Goal: Task Accomplishment & Management: Manage account settings

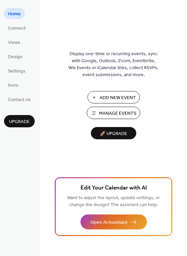
click at [116, 111] on span "Manage Events" at bounding box center [117, 113] width 37 height 7
click at [110, 111] on span "Manage Events" at bounding box center [117, 113] width 37 height 7
click at [105, 108] on button "Manage Events" at bounding box center [113, 113] width 53 height 12
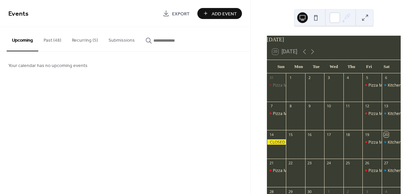
drag, startPoint x: 77, startPoint y: 39, endPoint x: 119, endPoint y: 60, distance: 46.6
click at [76, 39] on button "Recurring (5)" at bounding box center [85, 39] width 37 height 24
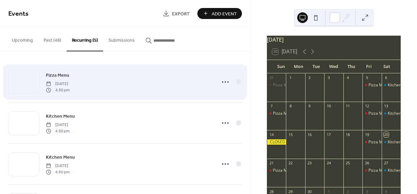
click at [110, 79] on div "Pizza Menu Friday, April 11, 2025 4:30 pm" at bounding box center [129, 81] width 166 height 21
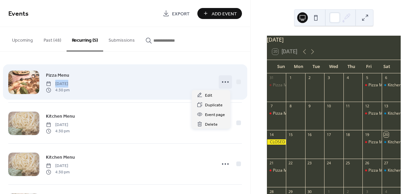
click at [222, 81] on icon at bounding box center [225, 82] width 11 height 11
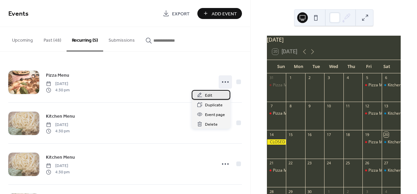
click at [212, 95] on div "Edit" at bounding box center [211, 95] width 39 height 10
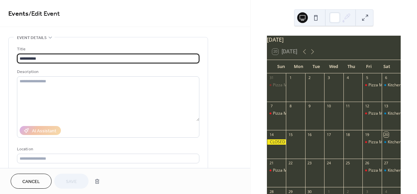
type input "**********"
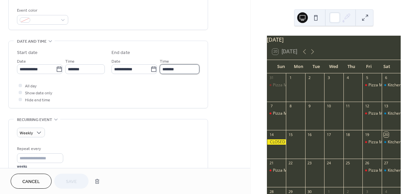
click at [186, 67] on input "*******" at bounding box center [180, 69] width 40 height 10
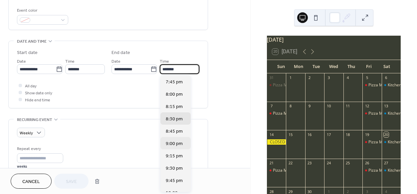
scroll to position [146, 0]
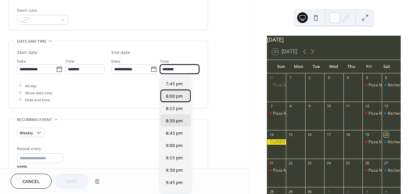
click at [175, 98] on span "8:00 pm" at bounding box center [174, 96] width 17 height 7
type input "*******"
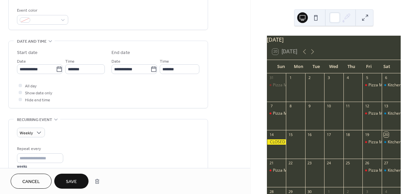
click at [76, 188] on button "Save" at bounding box center [71, 181] width 34 height 15
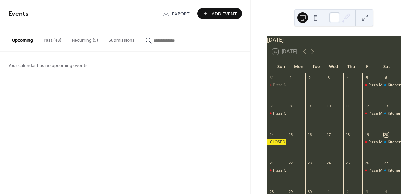
click at [83, 43] on button "Recurring (5)" at bounding box center [85, 39] width 37 height 24
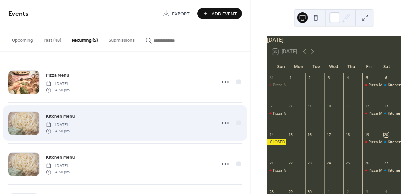
click at [78, 118] on div "Kitchen Menu Saturday, April 12, 2025 4:30 pm" at bounding box center [129, 122] width 166 height 21
click at [221, 120] on icon at bounding box center [225, 123] width 11 height 11
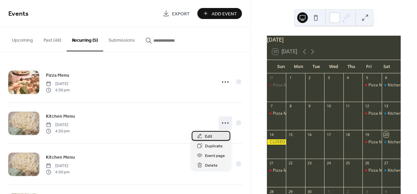
click at [213, 137] on div "Edit" at bounding box center [211, 136] width 39 height 10
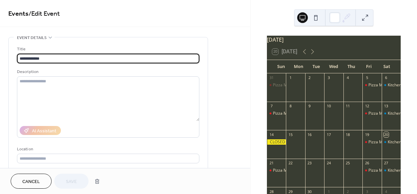
type input "**********"
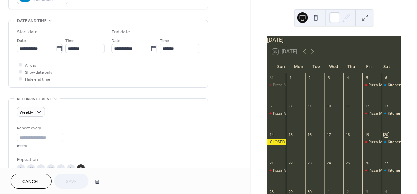
scroll to position [194, 0]
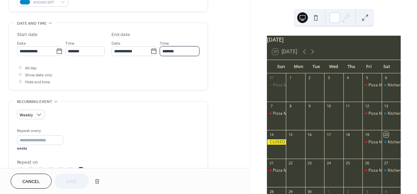
click at [184, 52] on input "*******" at bounding box center [180, 51] width 40 height 10
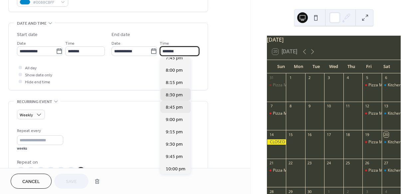
scroll to position [148, 0]
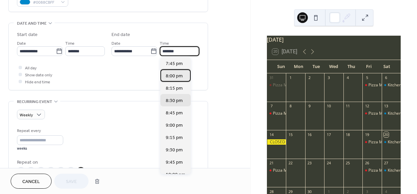
click at [178, 78] on span "8:00 pm" at bounding box center [174, 76] width 17 height 7
type input "*******"
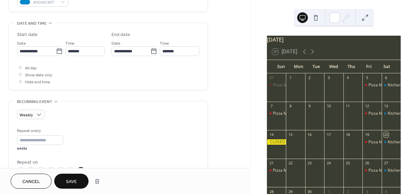
click at [74, 185] on span "Save" at bounding box center [71, 181] width 11 height 7
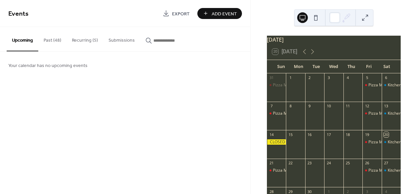
click at [86, 33] on button "Recurring (5)" at bounding box center [85, 39] width 37 height 24
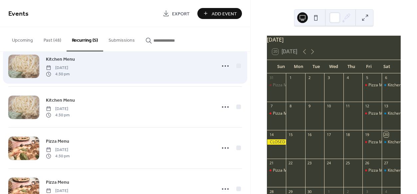
scroll to position [82, 0]
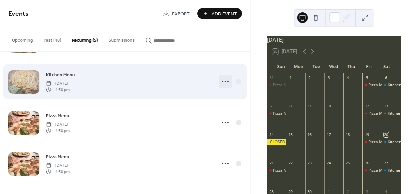
click at [225, 82] on icon at bounding box center [225, 81] width 11 height 11
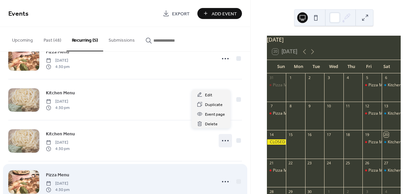
scroll to position [0, 0]
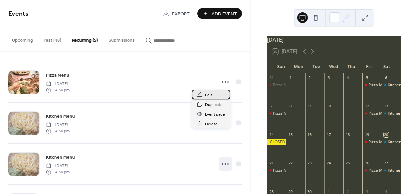
click at [220, 97] on div "Edit" at bounding box center [211, 95] width 39 height 10
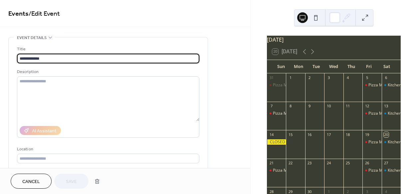
type input "**********"
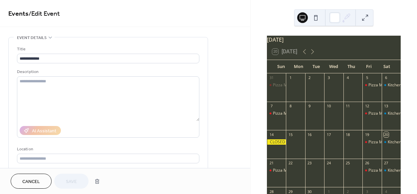
click at [20, 174] on div "Cancel Save" at bounding box center [125, 181] width 250 height 26
click at [21, 176] on button "Cancel" at bounding box center [31, 181] width 41 height 15
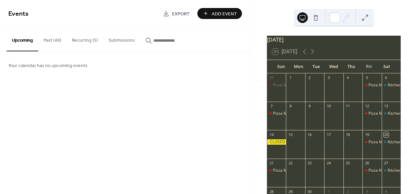
click at [86, 37] on button "Recurring (5)" at bounding box center [85, 39] width 37 height 24
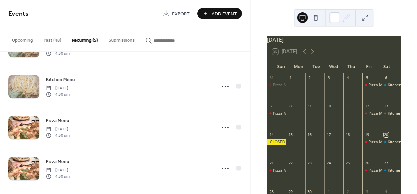
scroll to position [82, 0]
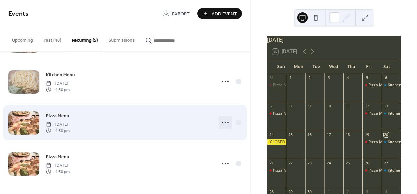
click at [220, 122] on icon at bounding box center [225, 122] width 11 height 11
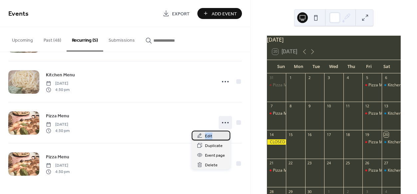
click at [212, 132] on div "Edit" at bounding box center [211, 136] width 39 height 10
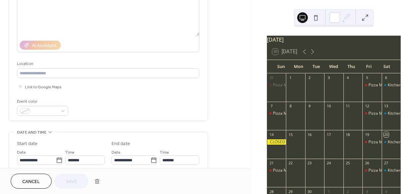
scroll to position [183, 0]
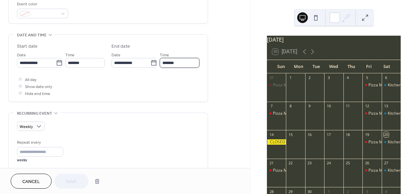
click at [176, 64] on input "*******" at bounding box center [180, 63] width 40 height 10
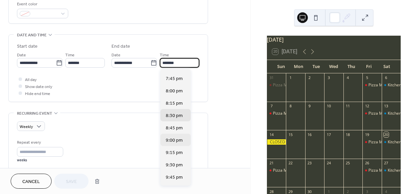
scroll to position [141, 0]
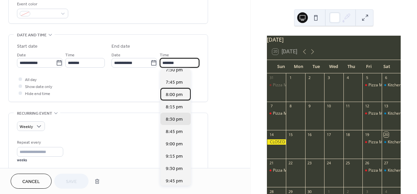
drag, startPoint x: 175, startPoint y: 94, endPoint x: 111, endPoint y: 152, distance: 85.4
click at [175, 94] on span "8:00 pm" at bounding box center [174, 94] width 17 height 7
type input "*******"
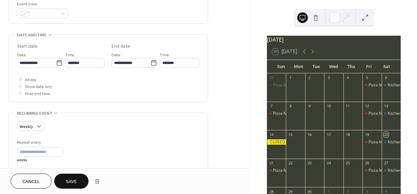
click at [76, 180] on span "Save" at bounding box center [71, 181] width 11 height 7
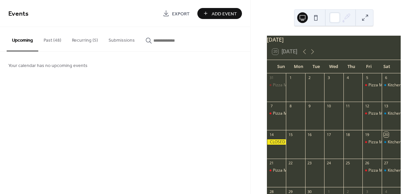
click at [94, 37] on button "Recurring (5)" at bounding box center [85, 39] width 37 height 24
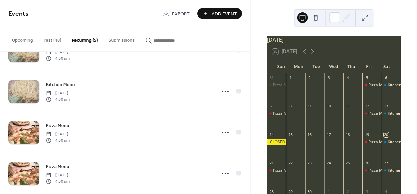
scroll to position [82, 0]
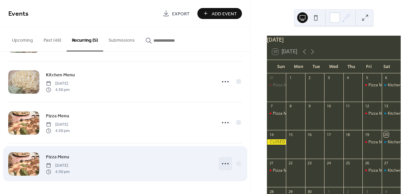
click at [224, 163] on icon at bounding box center [225, 163] width 11 height 11
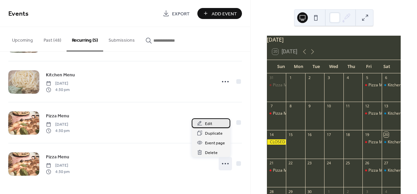
click at [216, 127] on div "Edit" at bounding box center [211, 123] width 39 height 10
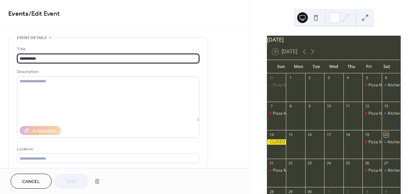
type input "**********"
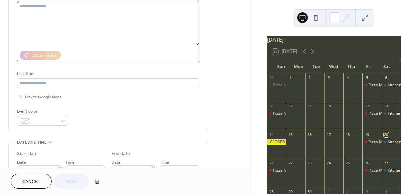
scroll to position [183, 0]
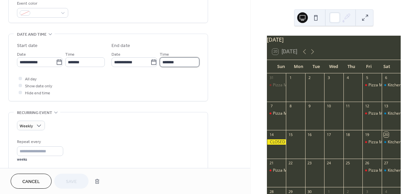
click at [180, 59] on input "*******" at bounding box center [180, 62] width 40 height 10
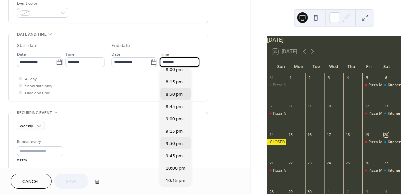
scroll to position [154, 0]
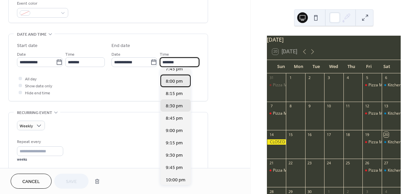
click at [176, 81] on span "8:00 pm" at bounding box center [174, 81] width 17 height 7
type input "*******"
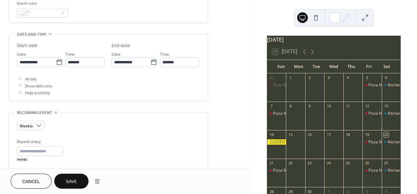
click at [79, 180] on button "Save" at bounding box center [71, 181] width 34 height 15
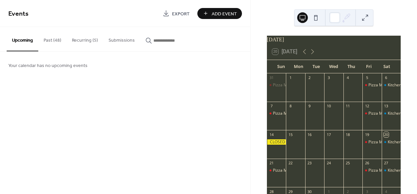
click at [82, 41] on button "Recurring (5)" at bounding box center [85, 39] width 37 height 24
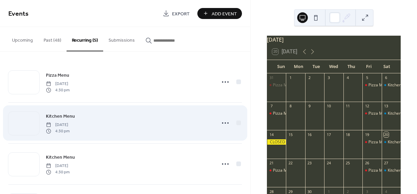
scroll to position [40, 0]
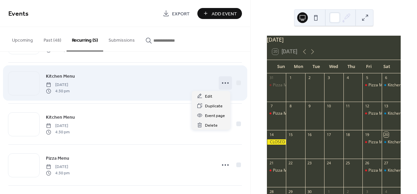
click at [222, 84] on icon at bounding box center [225, 83] width 11 height 11
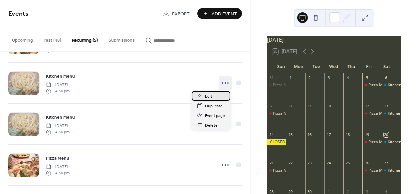
click at [217, 97] on div "Edit" at bounding box center [211, 96] width 39 height 10
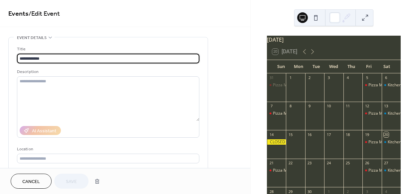
type input "**********"
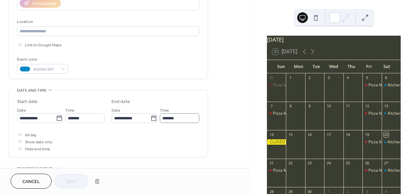
scroll to position [40, 0]
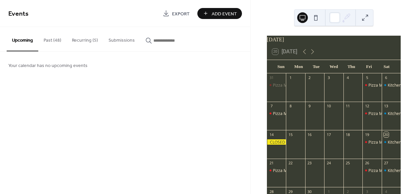
click at [77, 39] on button "Recurring (5)" at bounding box center [85, 39] width 37 height 24
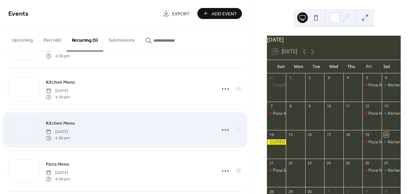
scroll to position [45, 0]
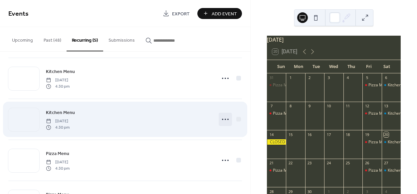
click at [222, 120] on icon at bounding box center [225, 119] width 11 height 11
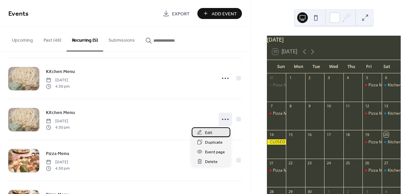
click at [215, 131] on div "Edit" at bounding box center [211, 132] width 39 height 10
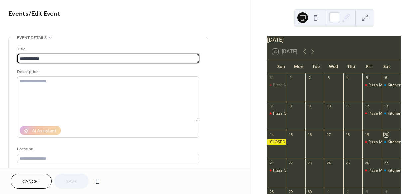
type input "**********"
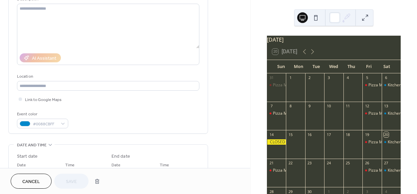
scroll to position [172, 0]
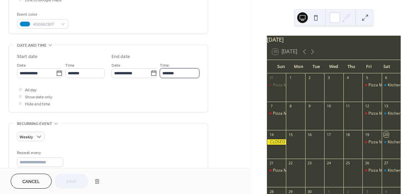
click at [193, 68] on input "*******" at bounding box center [180, 73] width 40 height 10
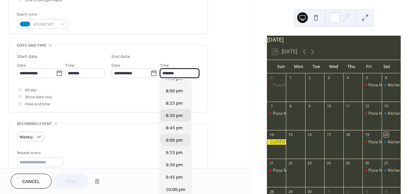
scroll to position [139, 0]
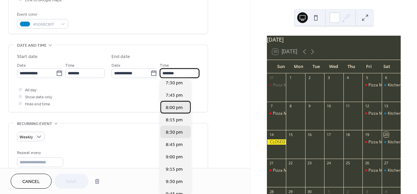
click at [173, 105] on span "8:00 pm" at bounding box center [174, 107] width 17 height 7
type input "*******"
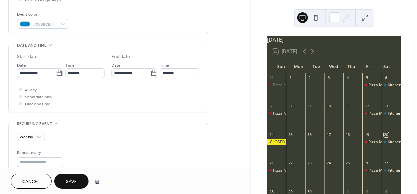
click at [73, 178] on span "Save" at bounding box center [71, 181] width 11 height 7
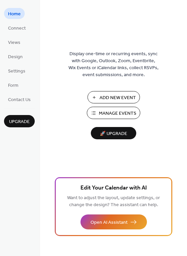
click at [109, 117] on span "Manage Events" at bounding box center [117, 113] width 37 height 7
click at [112, 117] on span "Manage Events" at bounding box center [117, 113] width 37 height 7
click at [112, 110] on span "Manage Events" at bounding box center [117, 113] width 37 height 7
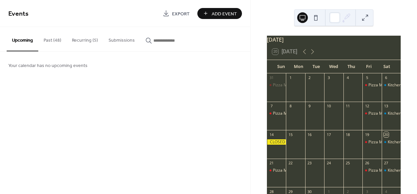
click at [82, 41] on button "Recurring (5)" at bounding box center [85, 39] width 37 height 24
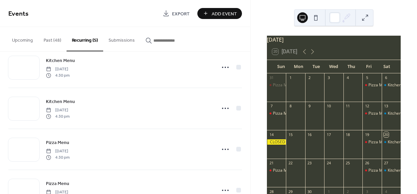
scroll to position [82, 0]
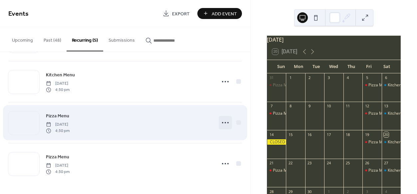
click at [225, 124] on icon at bounding box center [225, 122] width 11 height 11
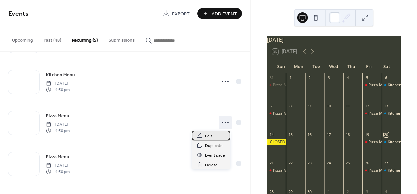
click at [208, 136] on span "Edit" at bounding box center [208, 136] width 7 height 7
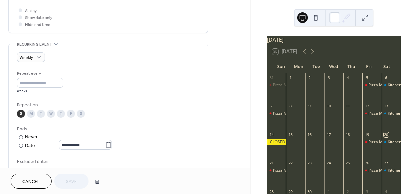
scroll to position [281, 0]
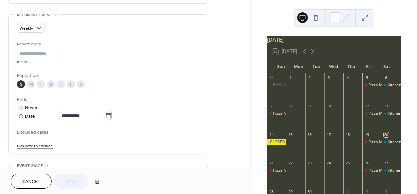
click at [110, 115] on icon at bounding box center [108, 115] width 7 height 7
click at [105, 115] on input "**********" at bounding box center [82, 116] width 46 height 10
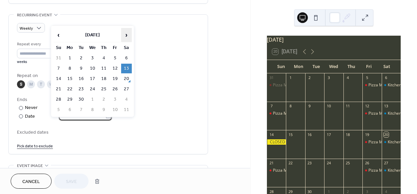
click at [128, 36] on span "›" at bounding box center [127, 34] width 10 height 13
click at [73, 99] on td "27" at bounding box center [70, 100] width 11 height 10
type input "**********"
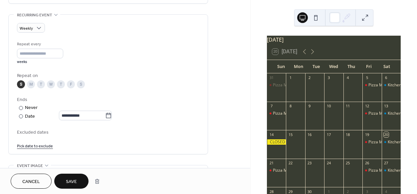
scroll to position [101, 0]
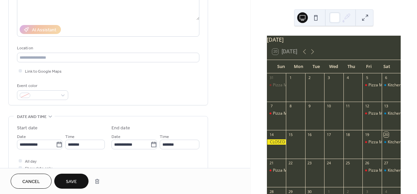
click at [77, 184] on span "Save" at bounding box center [71, 181] width 11 height 7
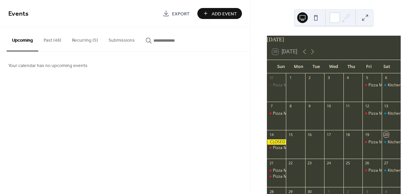
click at [89, 41] on button "Recurring (5)" at bounding box center [85, 39] width 37 height 24
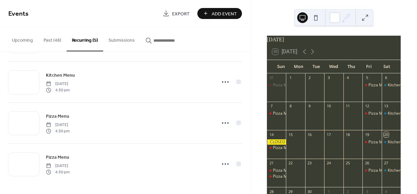
scroll to position [82, 0]
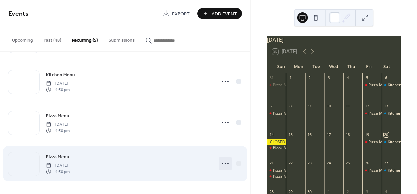
click at [222, 163] on icon at bounding box center [225, 163] width 11 height 11
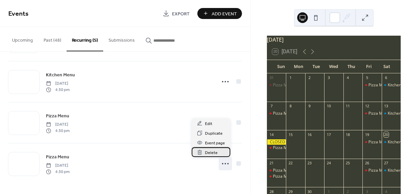
click at [217, 151] on span "Delete" at bounding box center [211, 152] width 13 height 7
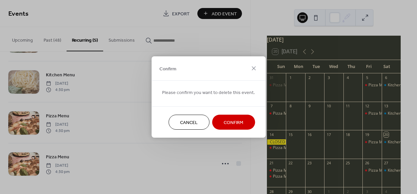
click at [238, 124] on span "Confirm" at bounding box center [234, 122] width 20 height 7
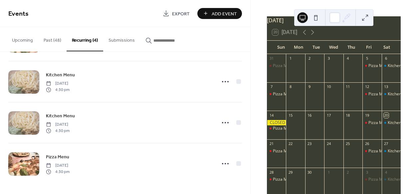
scroll to position [0, 0]
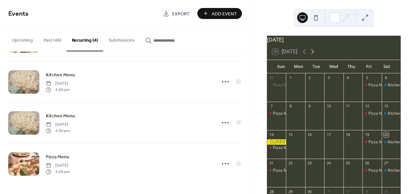
click at [313, 54] on icon at bounding box center [312, 51] width 3 height 5
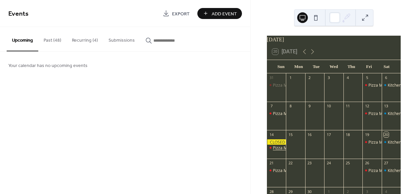
click at [285, 151] on div "Pizza Menu" at bounding box center [283, 148] width 21 height 6
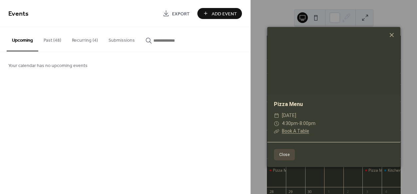
click at [288, 153] on button "Close" at bounding box center [284, 154] width 21 height 11
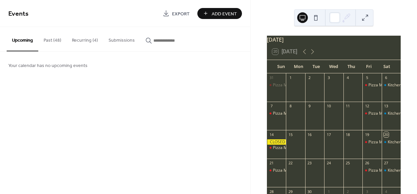
click at [85, 38] on button "Recurring (4)" at bounding box center [85, 39] width 37 height 24
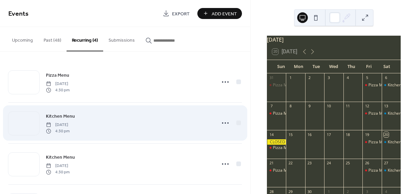
scroll to position [41, 0]
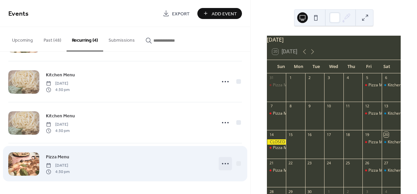
click at [225, 164] on icon at bounding box center [225, 163] width 11 height 11
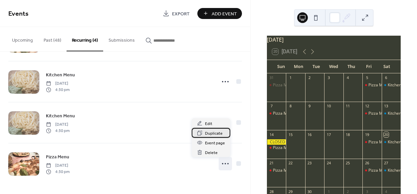
click at [218, 132] on span "Duplicate" at bounding box center [214, 133] width 18 height 7
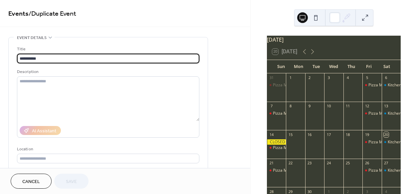
type input "**********"
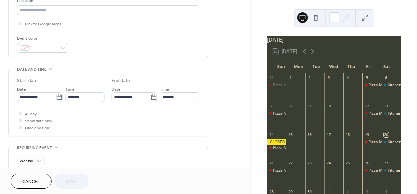
scroll to position [184, 0]
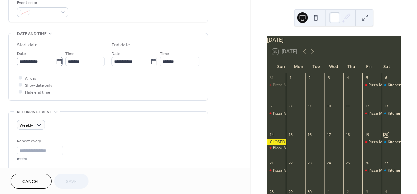
click at [57, 61] on icon at bounding box center [59, 61] width 7 height 7
click at [56, 61] on input "**********" at bounding box center [36, 62] width 39 height 10
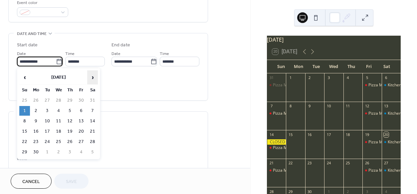
click at [94, 79] on span "›" at bounding box center [93, 77] width 10 height 13
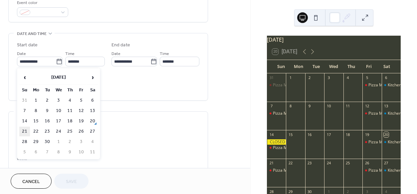
click at [25, 129] on td "21" at bounding box center [24, 132] width 11 height 10
type input "**********"
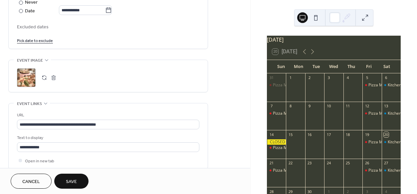
scroll to position [388, 0]
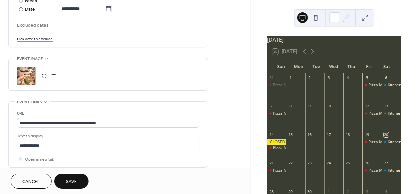
click at [78, 181] on button "Save" at bounding box center [71, 181] width 34 height 15
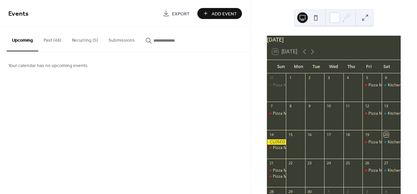
click at [88, 40] on button "Recurring (5)" at bounding box center [85, 39] width 37 height 24
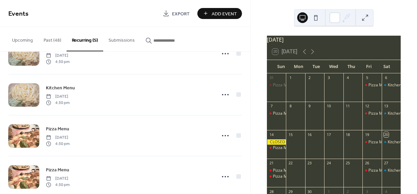
scroll to position [78, 0]
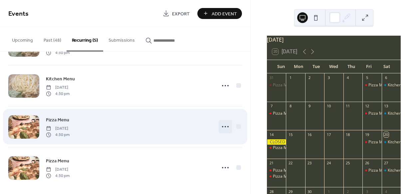
click at [226, 125] on icon at bounding box center [225, 126] width 11 height 11
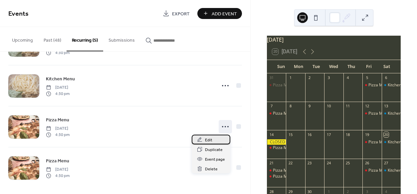
click at [214, 140] on div "Edit" at bounding box center [211, 140] width 39 height 10
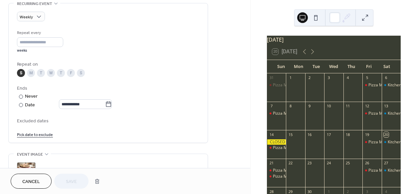
scroll to position [295, 0]
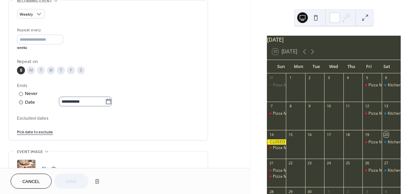
click at [112, 102] on icon at bounding box center [108, 101] width 7 height 7
click at [105, 102] on input "**********" at bounding box center [82, 102] width 46 height 10
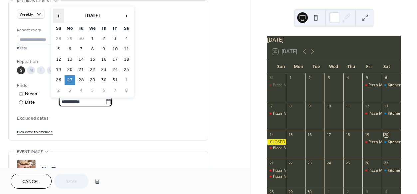
click at [61, 16] on span "‹" at bounding box center [59, 15] width 10 height 13
click at [126, 49] on td "13" at bounding box center [126, 49] width 11 height 10
type input "**********"
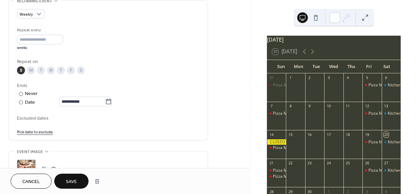
click at [75, 179] on span "Save" at bounding box center [71, 181] width 11 height 7
